Goal: Task Accomplishment & Management: Complete application form

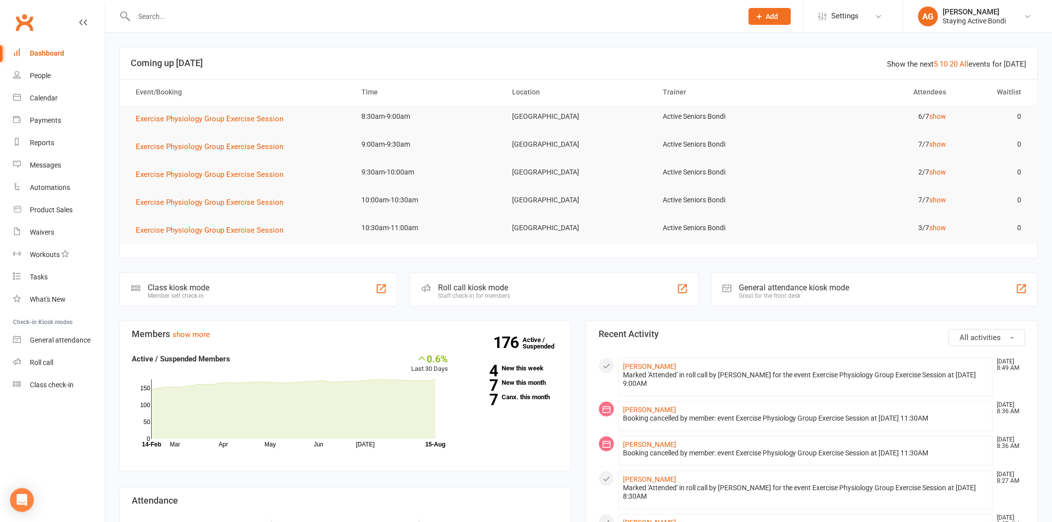
click at [242, 22] on input "text" at bounding box center [433, 16] width 605 height 14
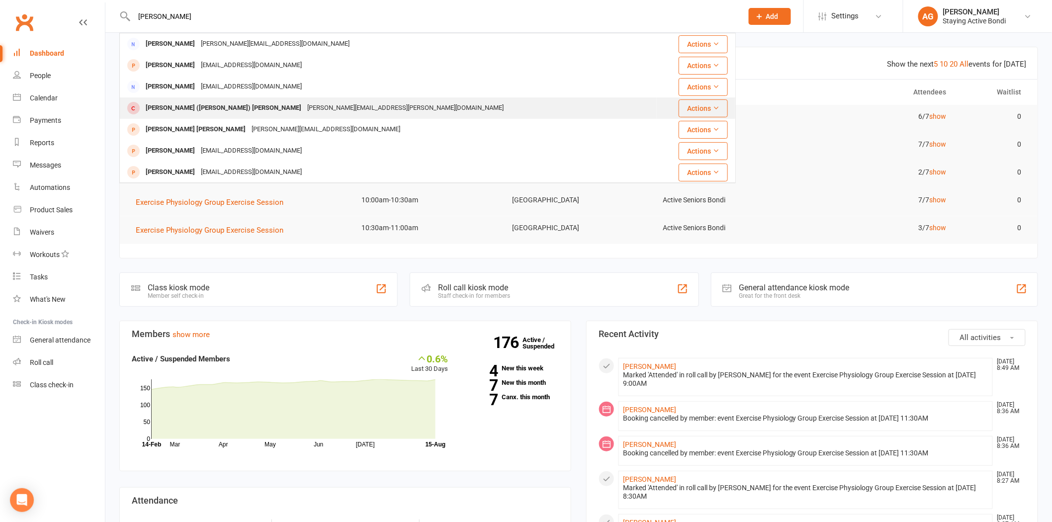
type input "[PERSON_NAME]"
click at [304, 103] on div "[PERSON_NAME][EMAIL_ADDRESS][PERSON_NAME][DOMAIN_NAME]" at bounding box center [405, 108] width 202 height 14
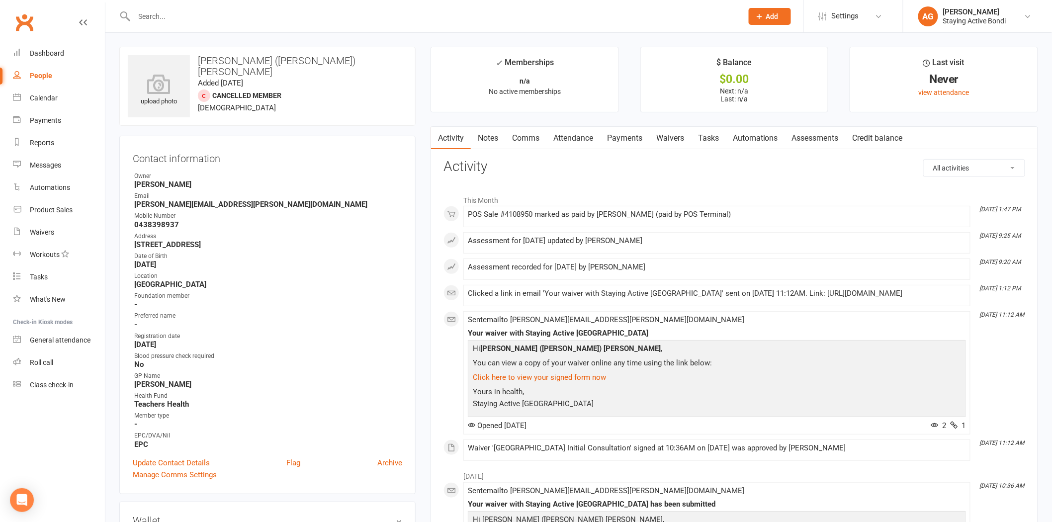
click at [823, 140] on link "Assessments" at bounding box center [815, 138] width 61 height 23
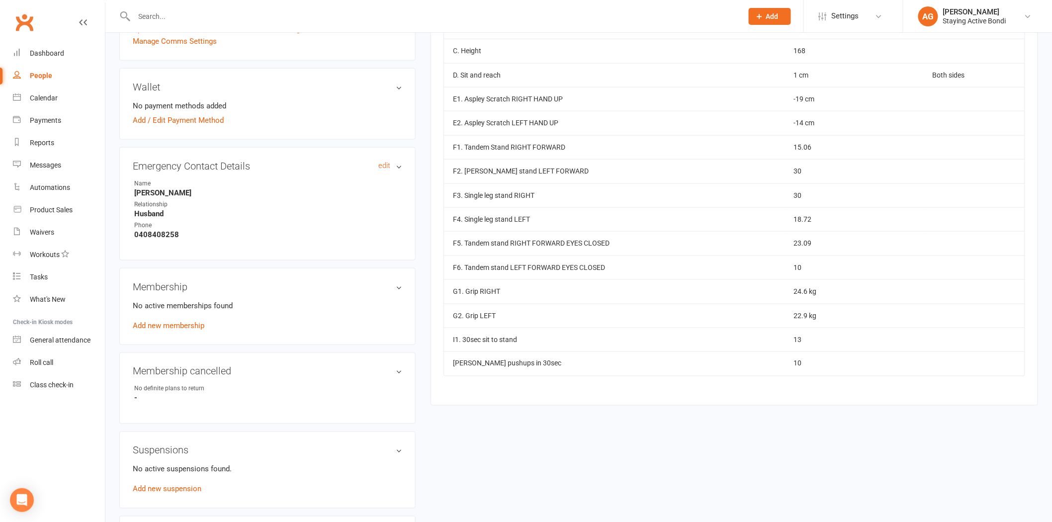
scroll to position [441, 0]
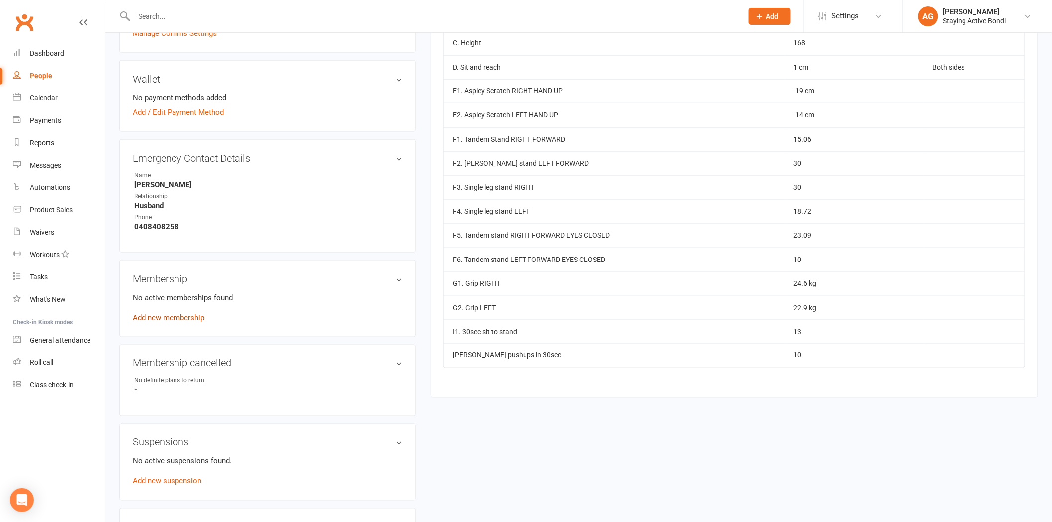
click at [146, 317] on link "Add new membership" at bounding box center [169, 317] width 72 height 9
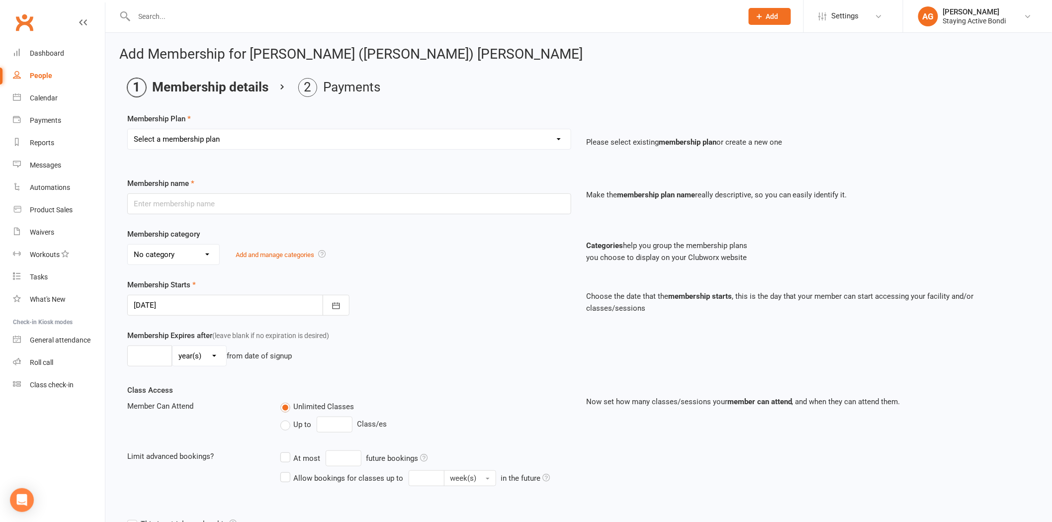
click at [211, 140] on select "Select a membership plan Create new Membership Plan 30 MIN GROUP EXERCISE PHYSI…" at bounding box center [349, 139] width 443 height 20
click at [231, 127] on div "Membership Plan Select a membership plan Create new Membership Plan 30 MIN GROU…" at bounding box center [578, 138] width 903 height 51
click at [234, 143] on select "Select a membership plan Create new Membership Plan 30 MIN GROUP EXERCISE PHYSI…" at bounding box center [349, 139] width 443 height 20
select select "1"
click at [128, 129] on select "Select a membership plan Create new Membership Plan 30 MIN GROUP EXERCISE PHYSI…" at bounding box center [349, 139] width 443 height 20
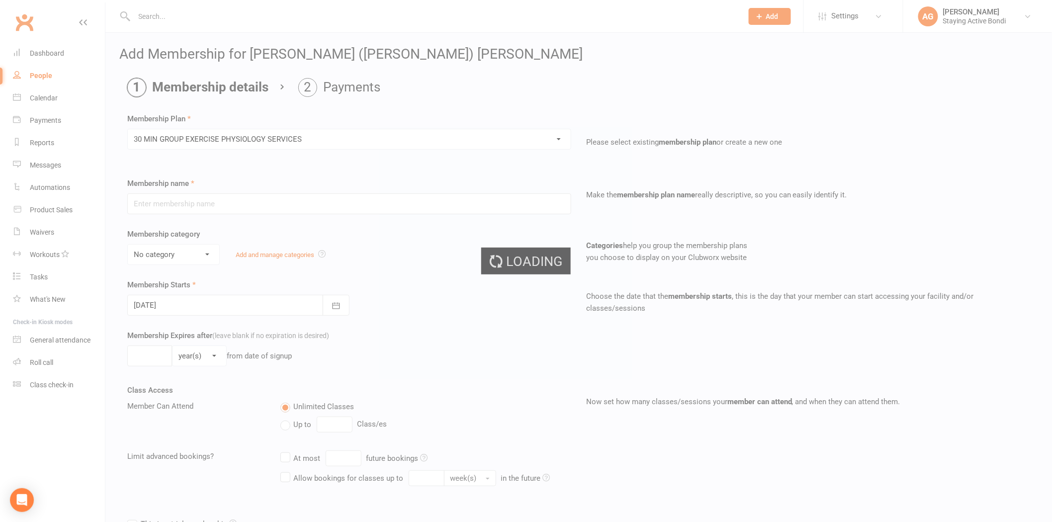
type input "30 MIN GROUP EXERCISE PHYSIOLOGY SERVICES"
select select "1"
type input "0"
type input "3"
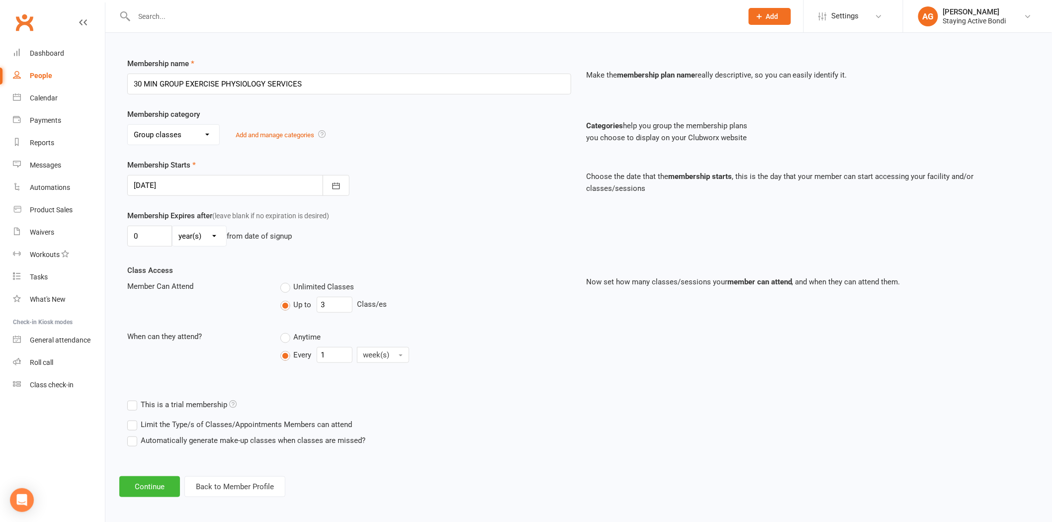
scroll to position [123, 0]
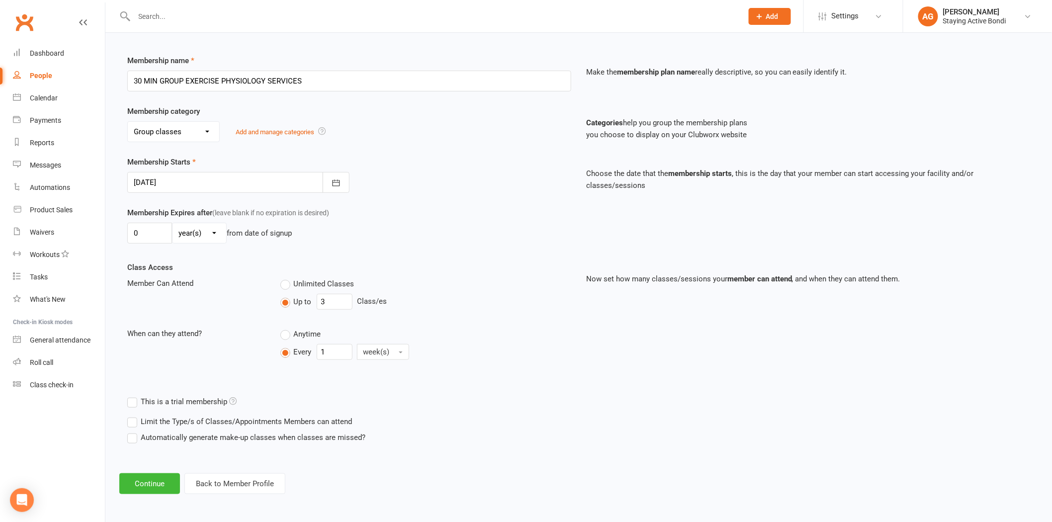
click at [203, 181] on div at bounding box center [238, 182] width 222 height 21
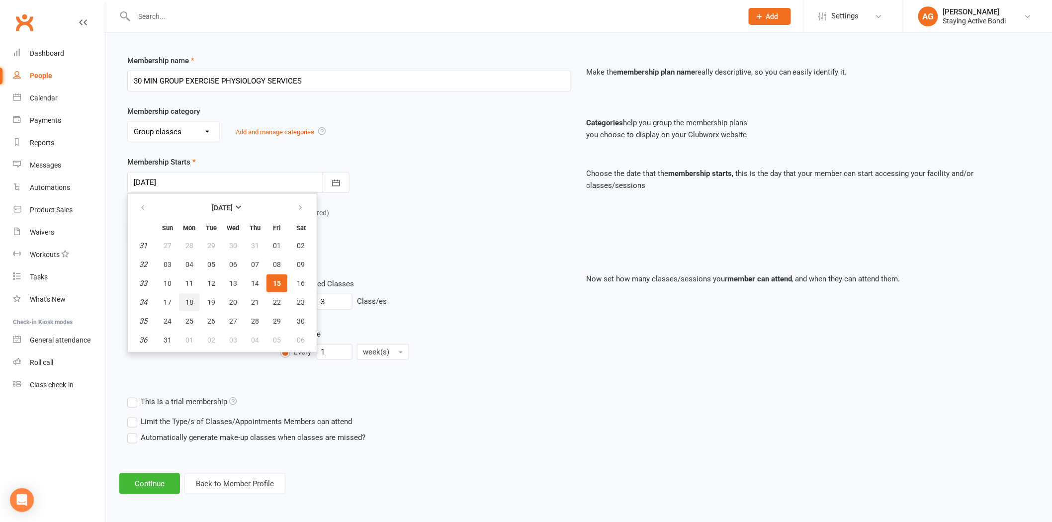
click at [188, 299] on span "18" at bounding box center [189, 302] width 8 height 8
type input "[DATE]"
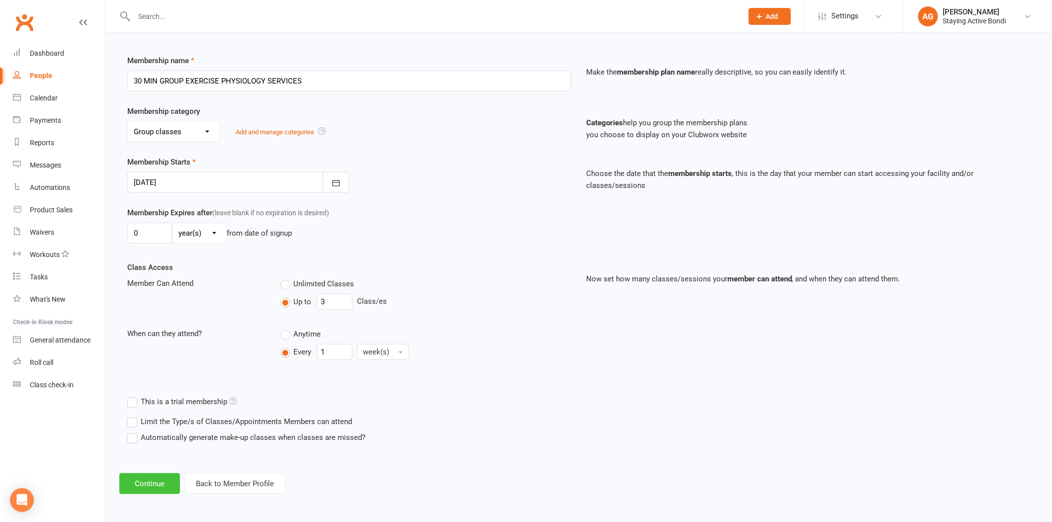
click at [135, 482] on button "Continue" at bounding box center [149, 483] width 61 height 21
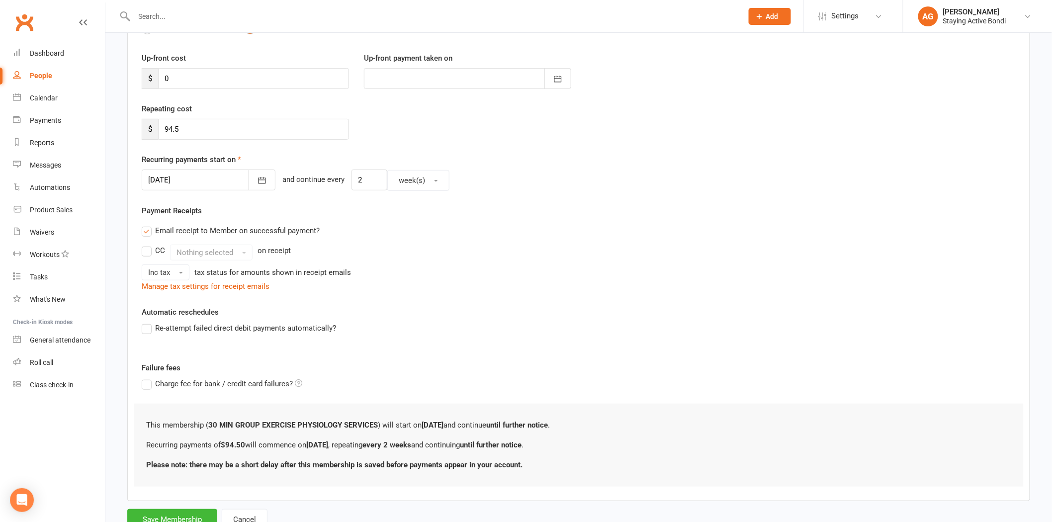
scroll to position [0, 0]
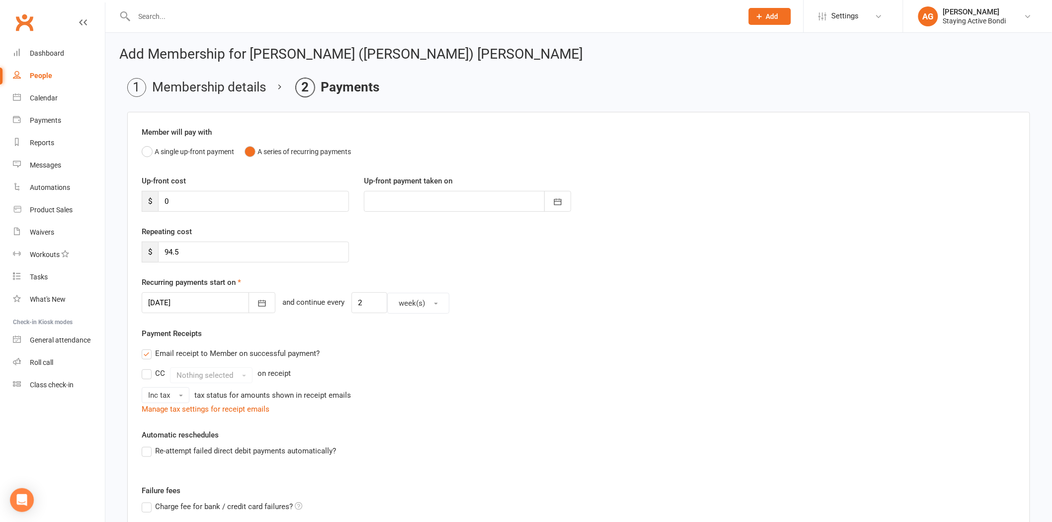
click at [172, 305] on div at bounding box center [209, 302] width 134 height 21
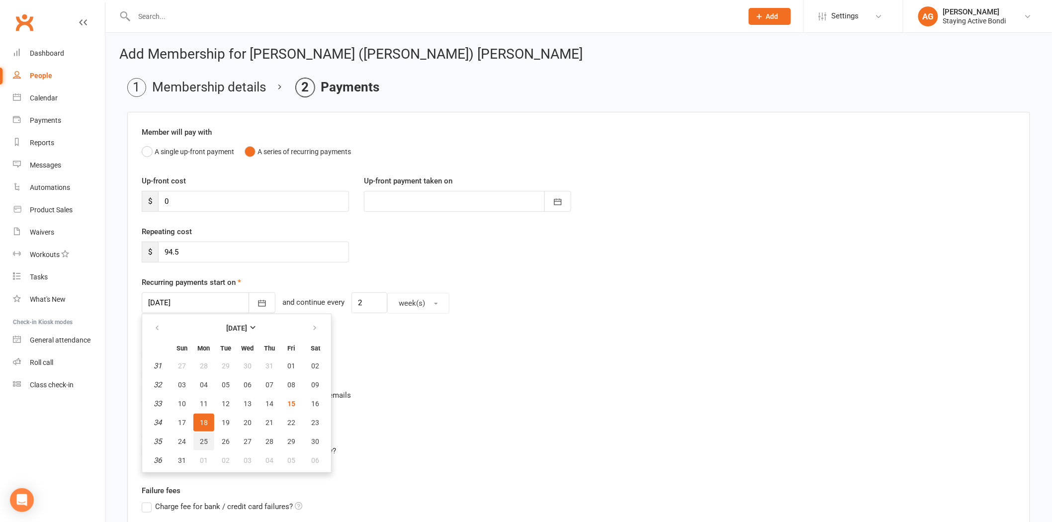
click at [201, 434] on button "25" at bounding box center [203, 442] width 21 height 18
type input "[DATE]"
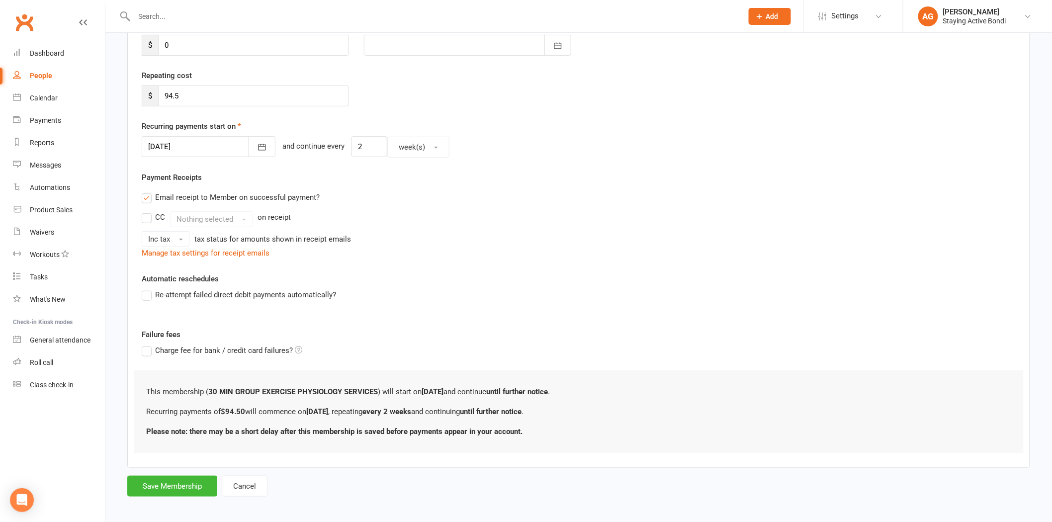
scroll to position [161, 0]
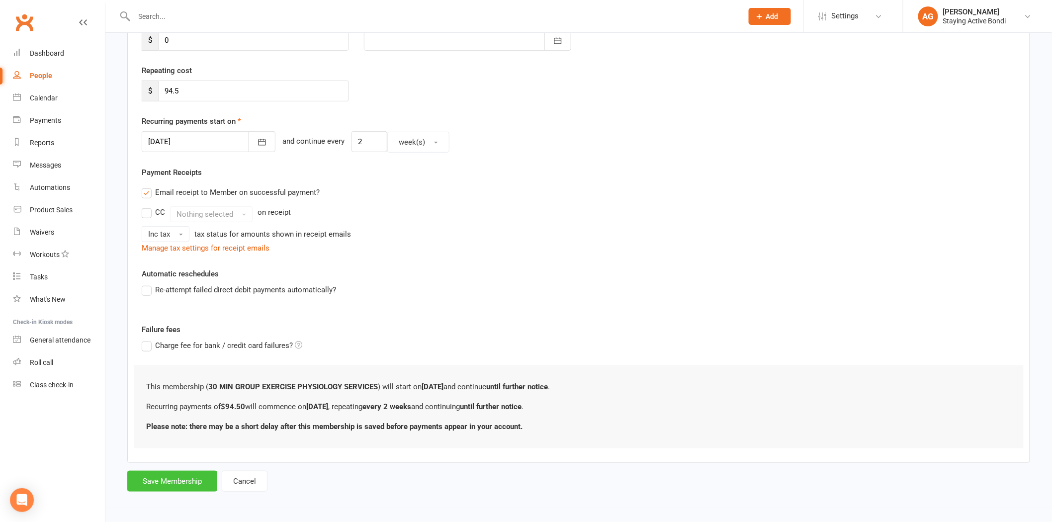
click at [176, 473] on button "Save Membership" at bounding box center [172, 481] width 90 height 21
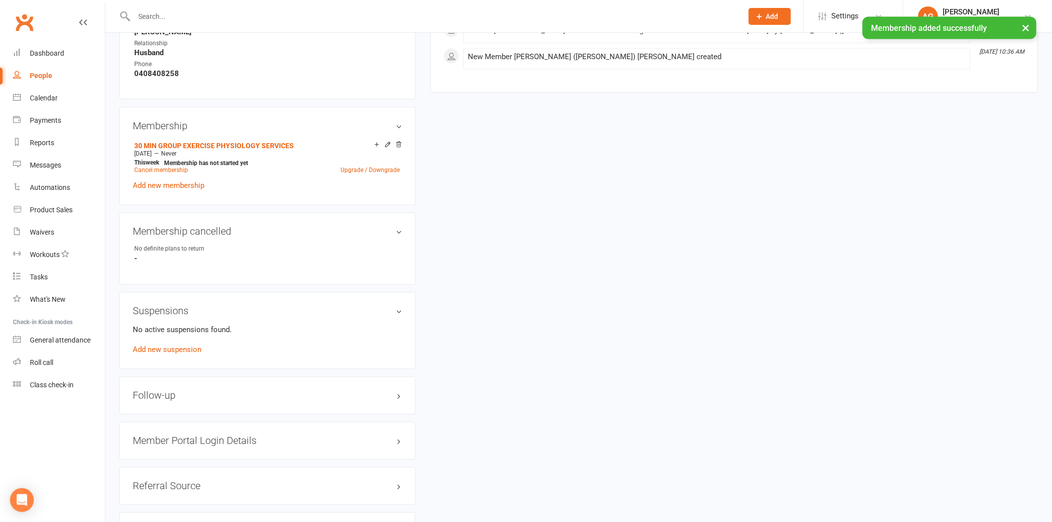
scroll to position [718, 0]
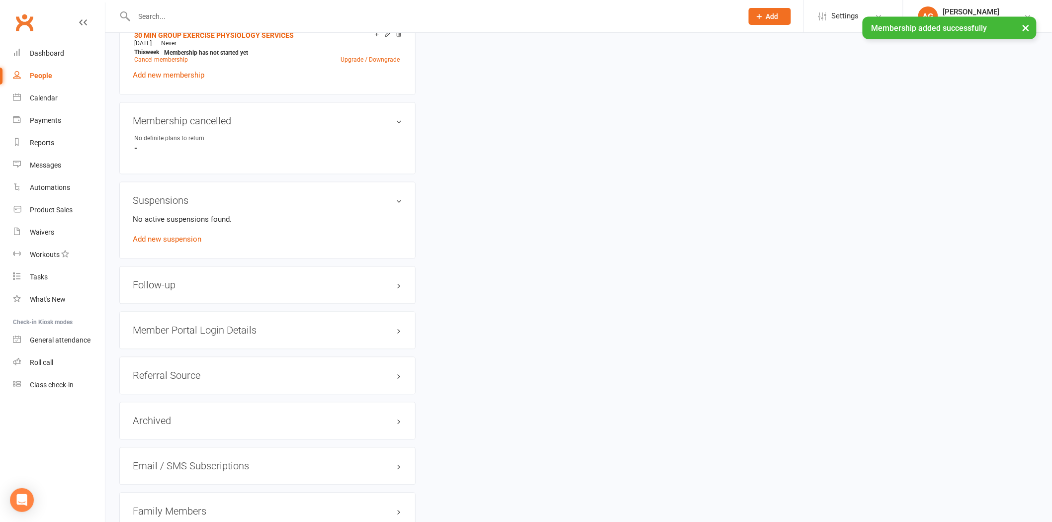
click at [236, 325] on h3 "Member Portal Login Details" at bounding box center [267, 330] width 269 height 11
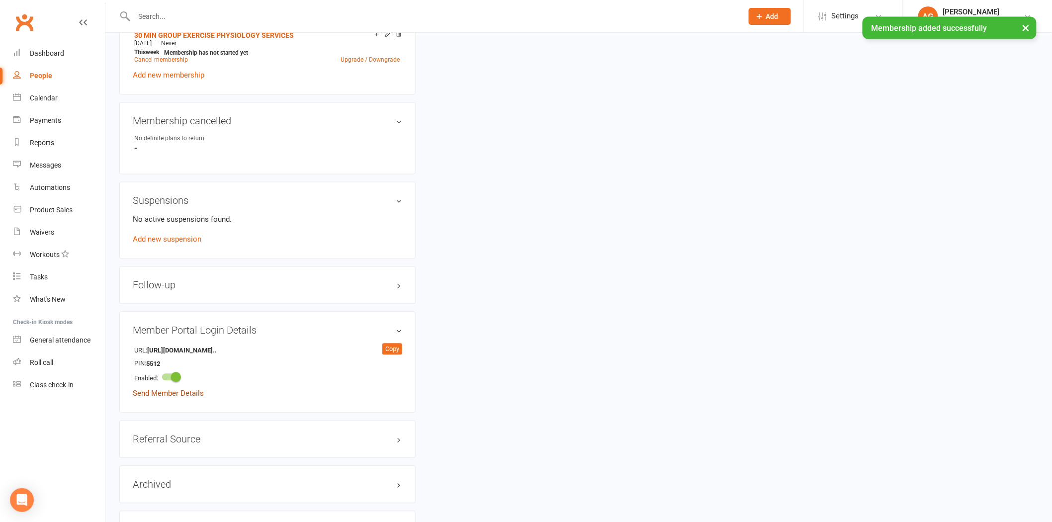
click at [192, 384] on div "URL: [URL][DOMAIN_NAME].. Copy PIN: 5512 Enabled: Send Member Details" at bounding box center [267, 372] width 269 height 57
click at [190, 389] on link "Send Member Details" at bounding box center [168, 393] width 71 height 9
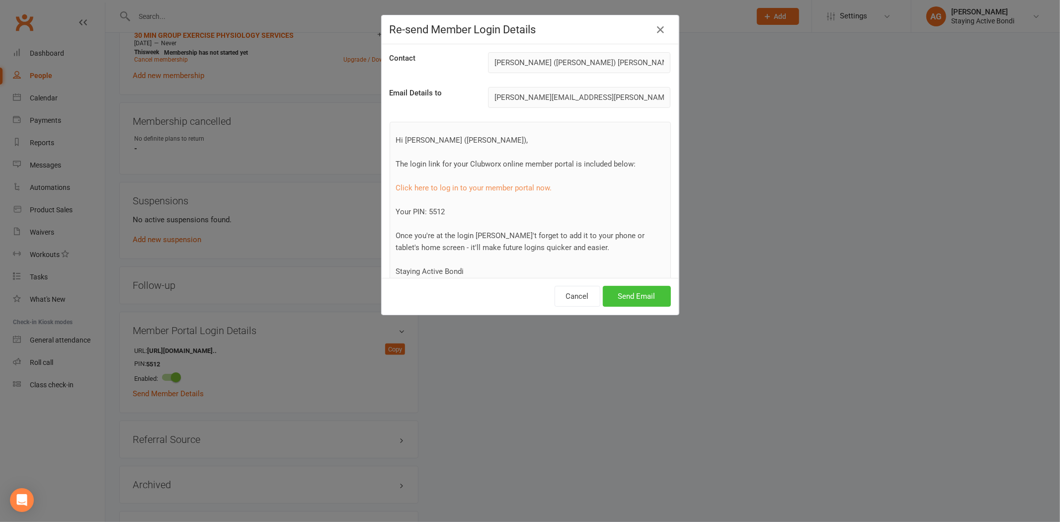
click at [637, 289] on button "Send Email" at bounding box center [637, 296] width 68 height 21
